Goal: Navigation & Orientation: Understand site structure

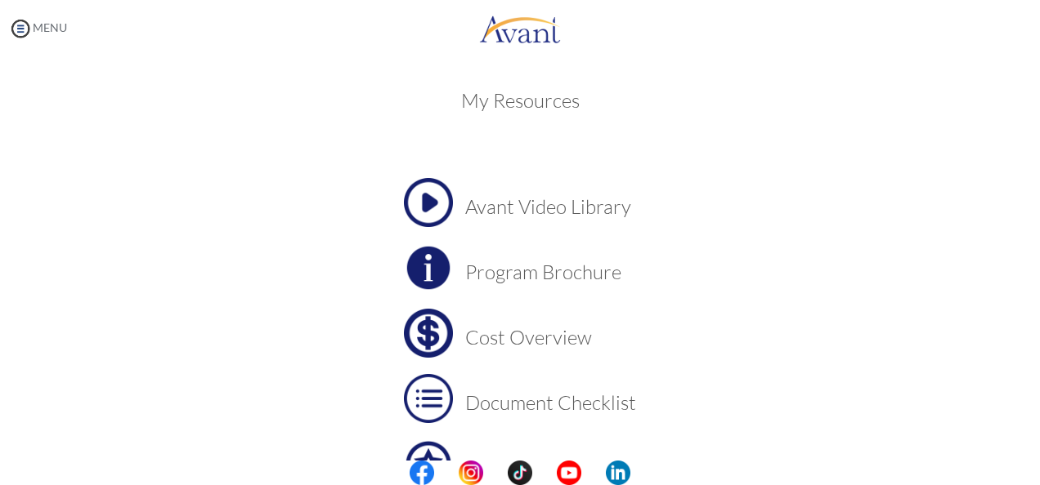
scroll to position [175, 0]
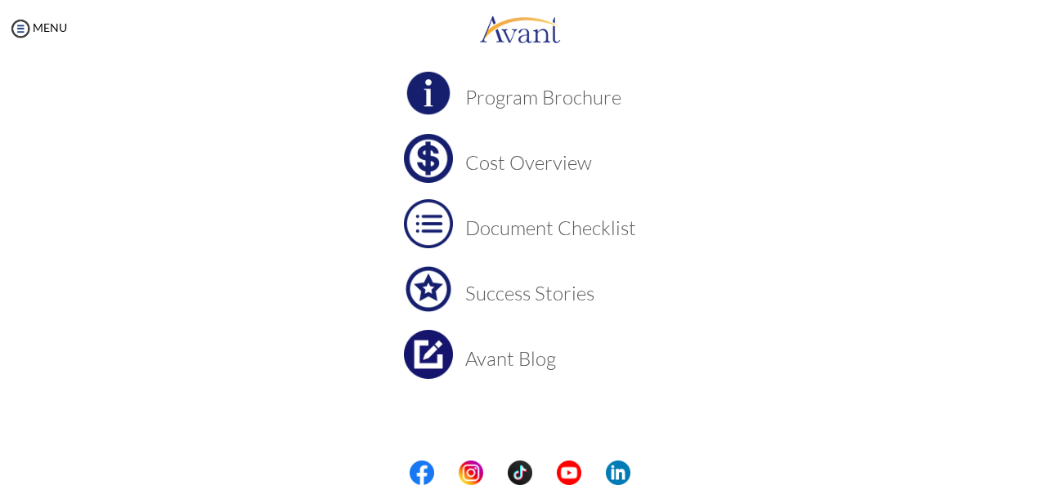
click at [1036, 471] on center at bounding box center [520, 473] width 1040 height 25
click at [20, 28] on img at bounding box center [20, 28] width 25 height 25
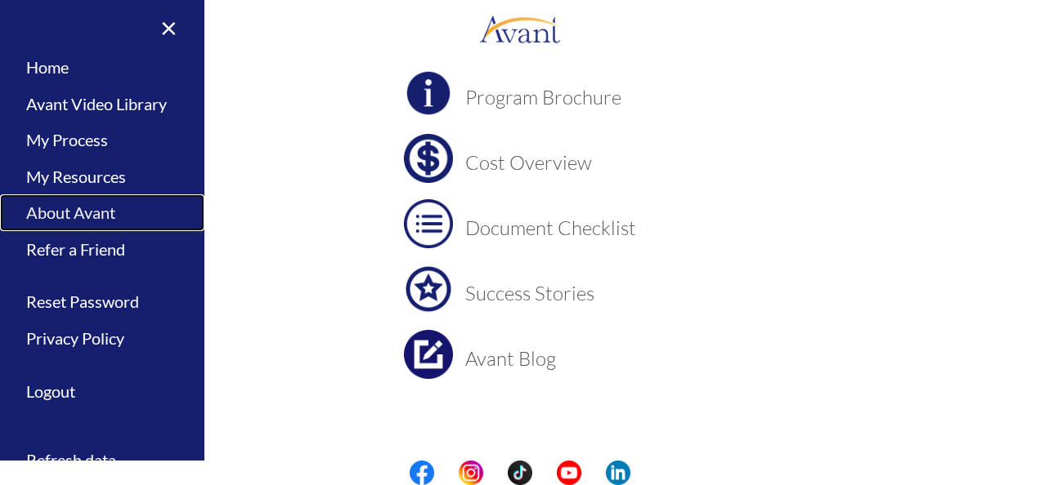
click at [47, 216] on link "About Avant" at bounding box center [102, 213] width 204 height 37
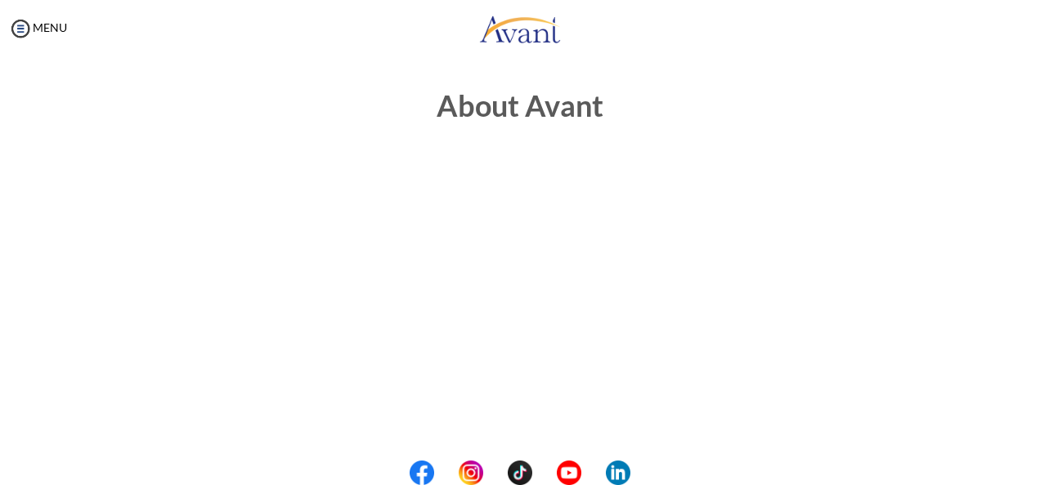
click at [16, 26] on img at bounding box center [20, 28] width 25 height 25
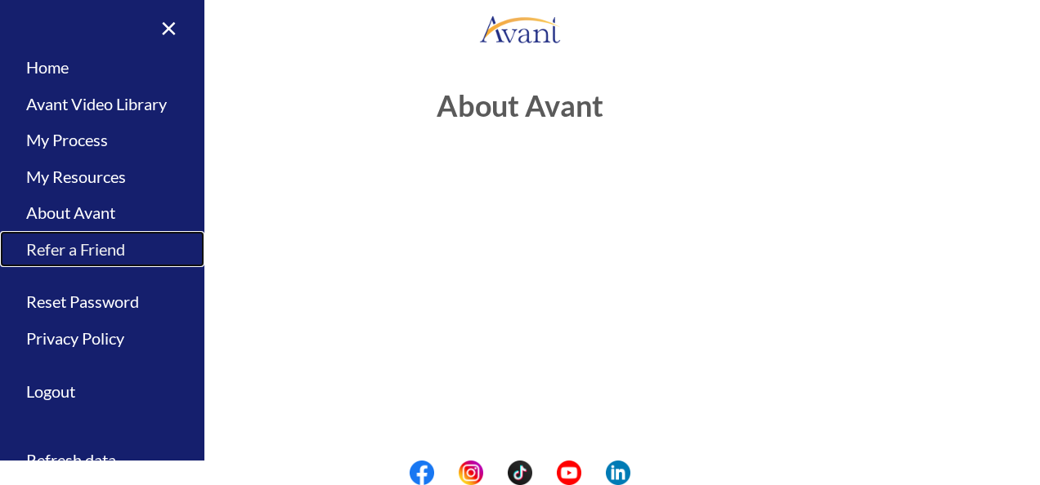
click at [83, 252] on link "Refer a Friend" at bounding box center [102, 249] width 204 height 37
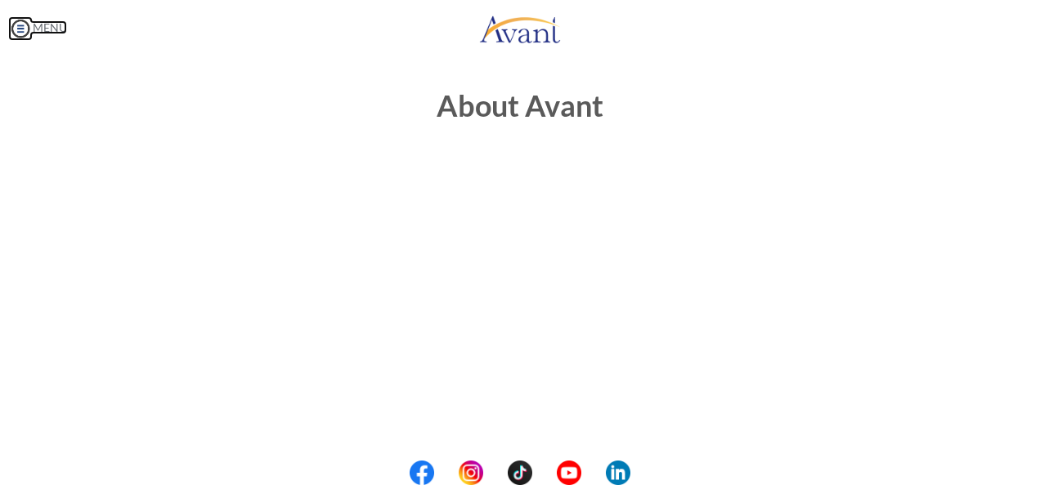
click at [15, 26] on img at bounding box center [20, 28] width 25 height 25
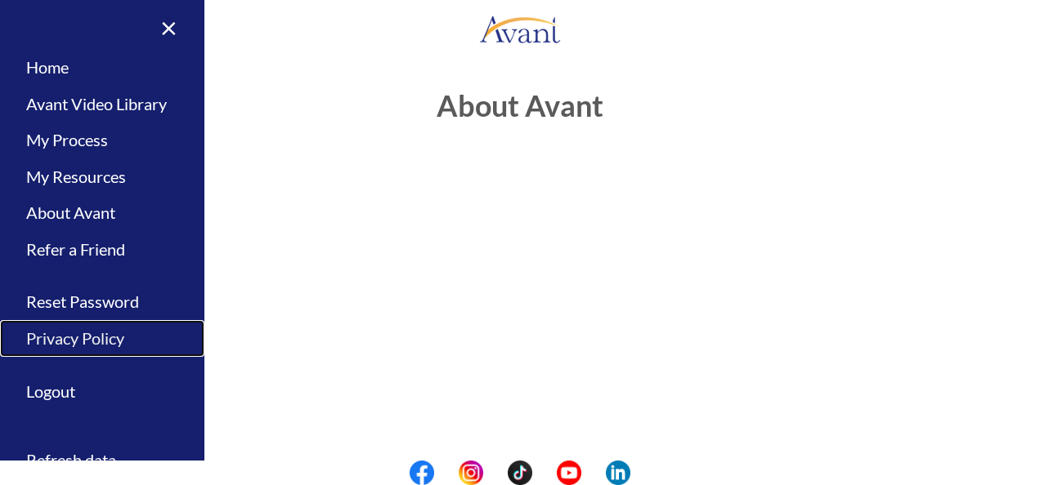
click at [69, 342] on link "Privacy Policy" at bounding box center [102, 338] width 204 height 37
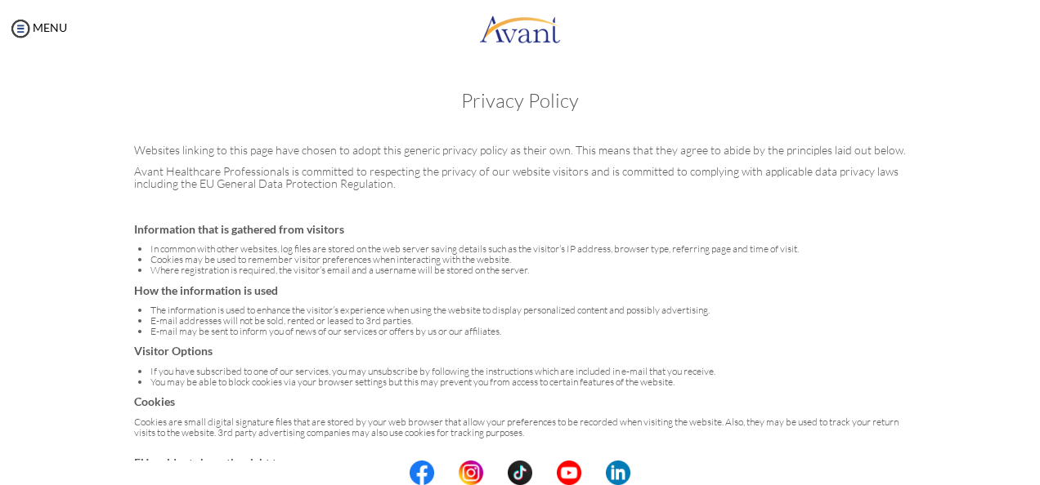
click at [1030, 480] on center at bounding box center [520, 473] width 1040 height 25
click at [1031, 467] on center at bounding box center [520, 473] width 1040 height 25
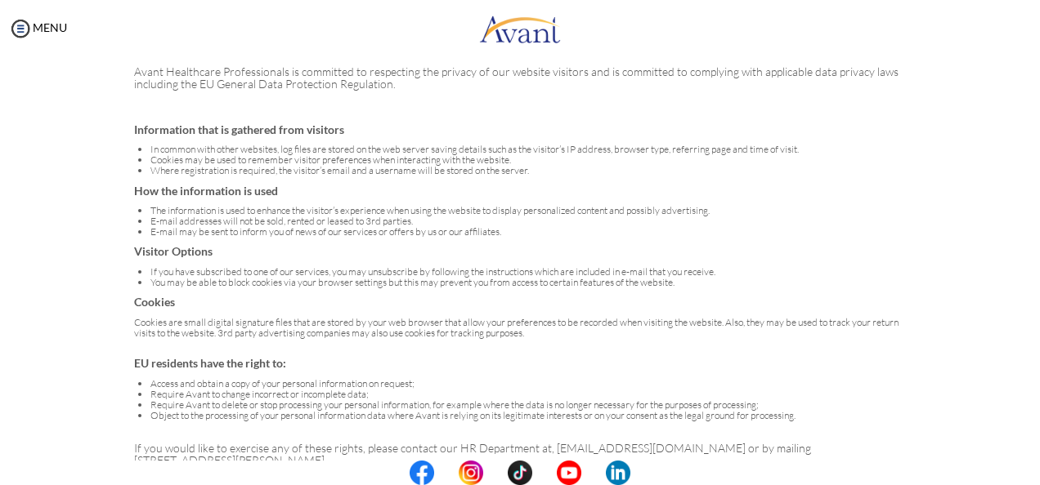
scroll to position [131, 0]
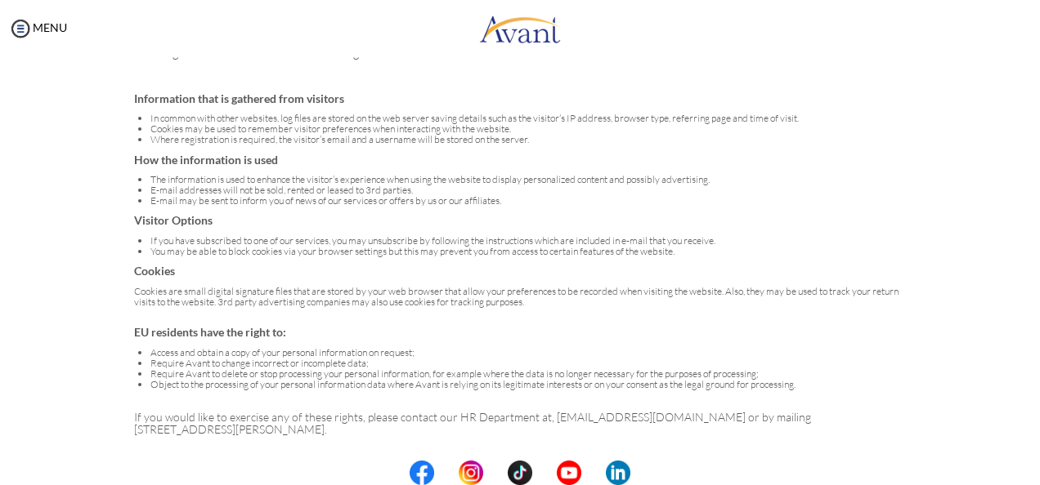
click at [1030, 476] on center at bounding box center [520, 473] width 1040 height 25
click at [1033, 472] on center at bounding box center [520, 473] width 1040 height 25
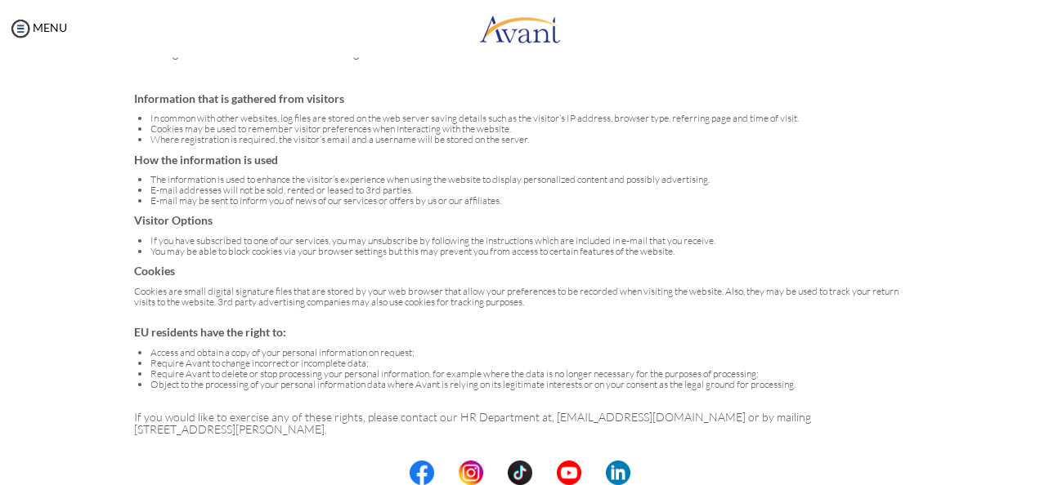
click at [1033, 467] on center at bounding box center [520, 473] width 1040 height 25
